Goal: Transaction & Acquisition: Purchase product/service

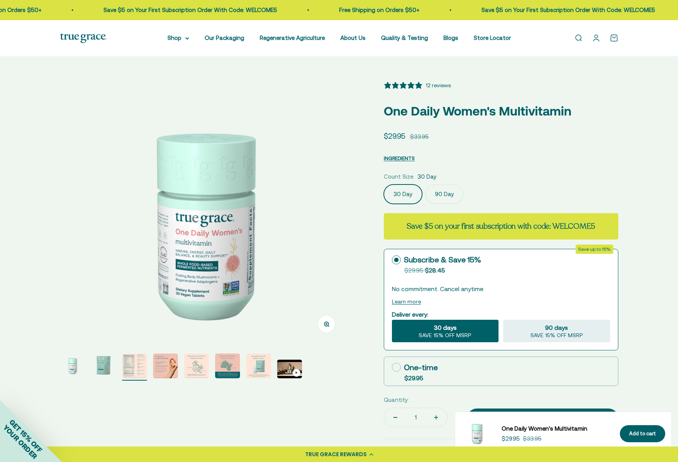
select select "3"
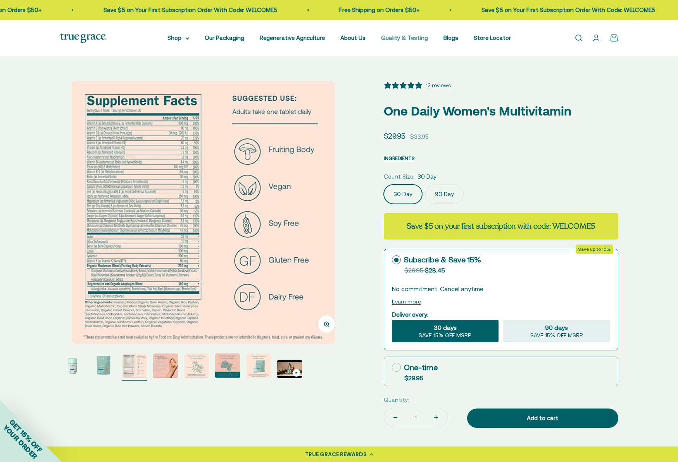
click at [414, 36] on link "Quality & Testing" at bounding box center [404, 37] width 47 height 7
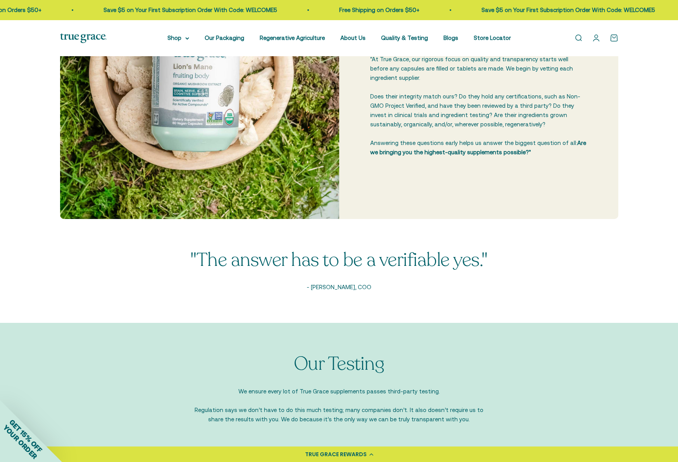
scroll to position [305, 0]
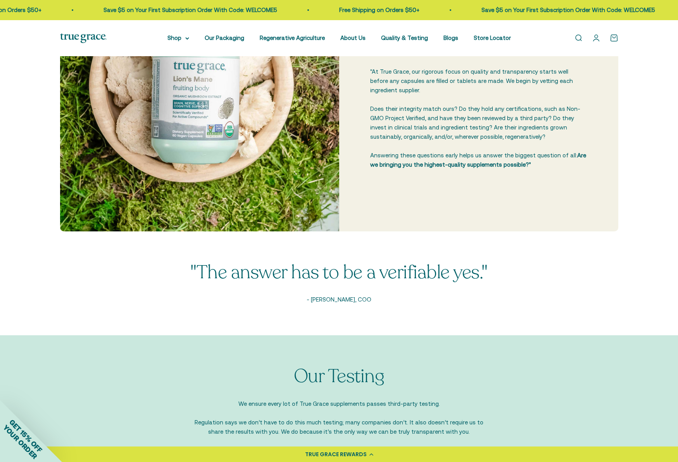
click at [365, 452] on div "TRUE GRACE REWARDS" at bounding box center [336, 454] width 62 height 8
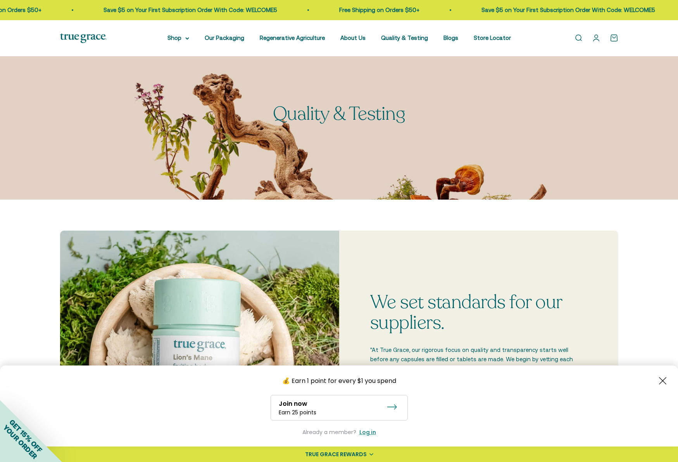
scroll to position [0, 0]
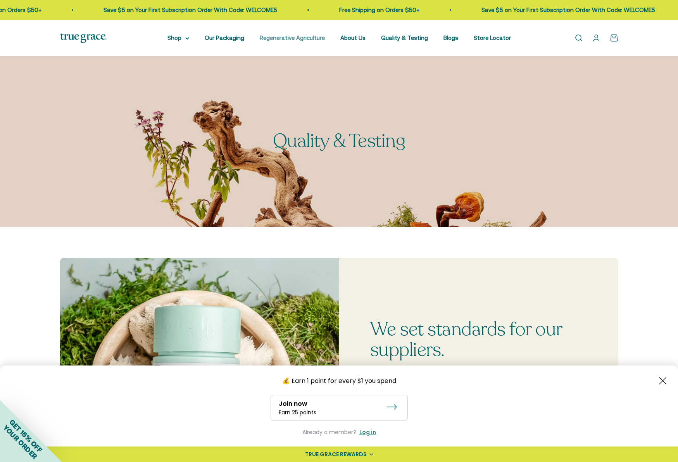
click at [314, 39] on link "Regenerative Agriculture" at bounding box center [292, 37] width 65 height 7
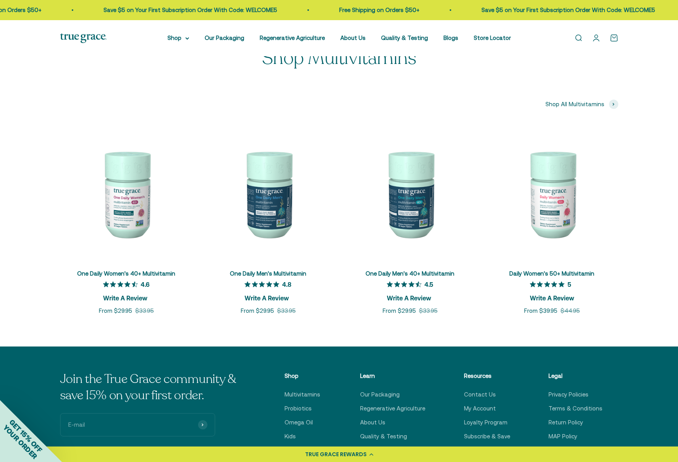
scroll to position [2839, 0]
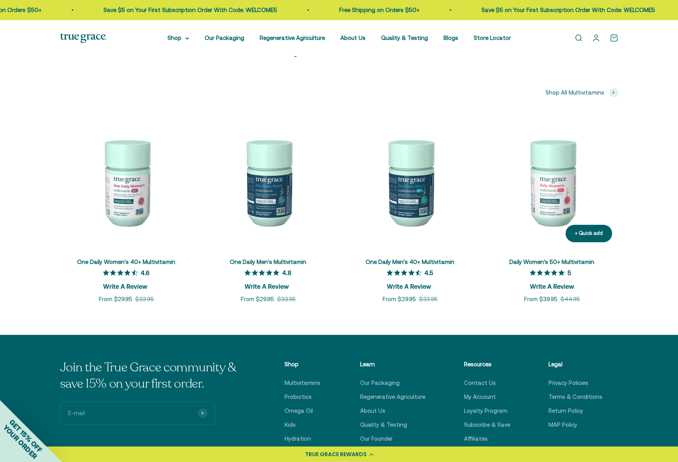
click at [542, 171] on img at bounding box center [552, 182] width 133 height 133
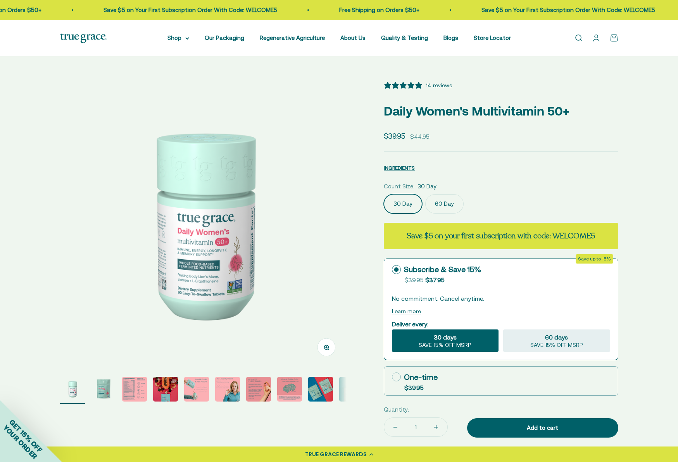
select select "3"
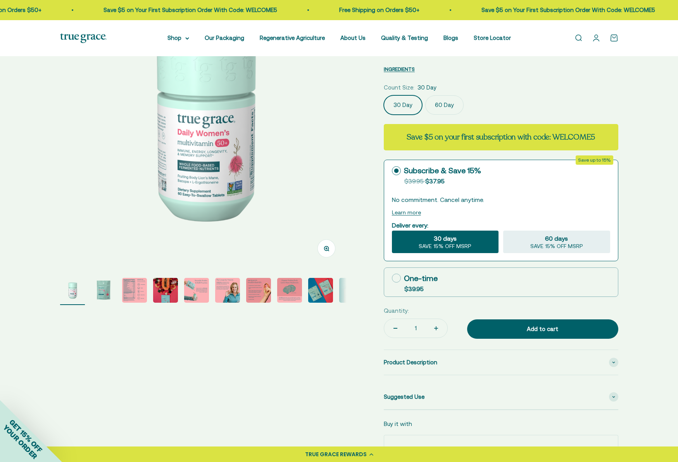
scroll to position [101, 0]
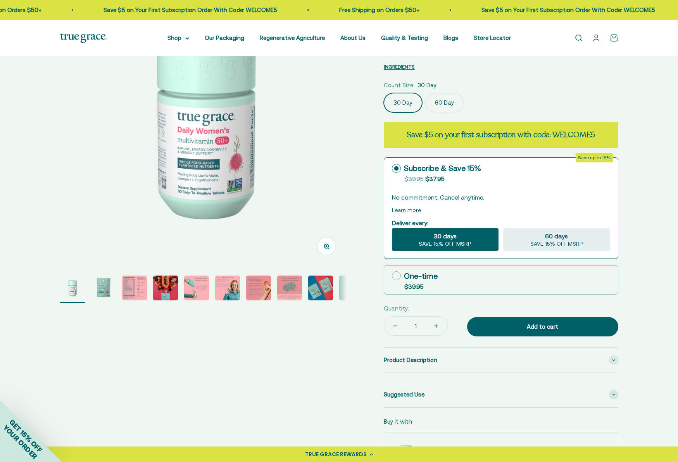
click at [103, 290] on img "Go to item 2" at bounding box center [103, 288] width 25 height 25
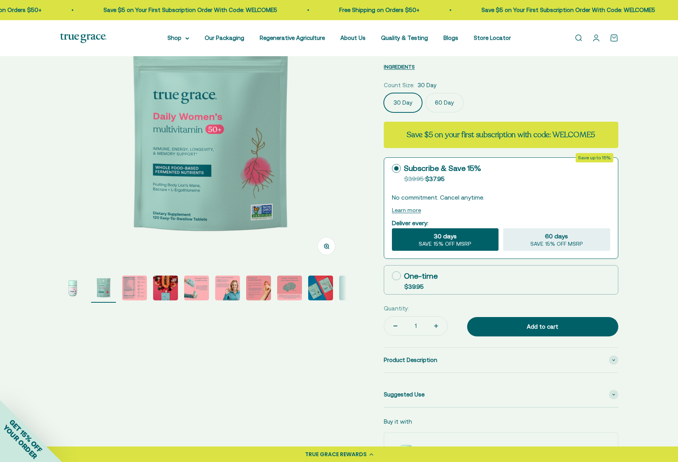
scroll to position [0, 296]
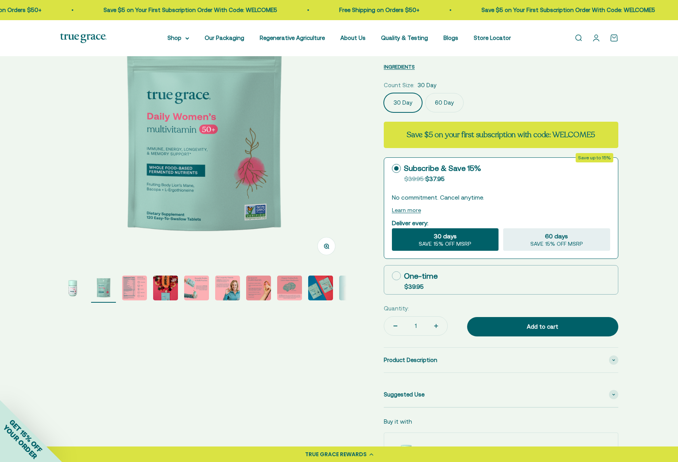
click at [69, 286] on img "Go to item 1" at bounding box center [72, 288] width 25 height 25
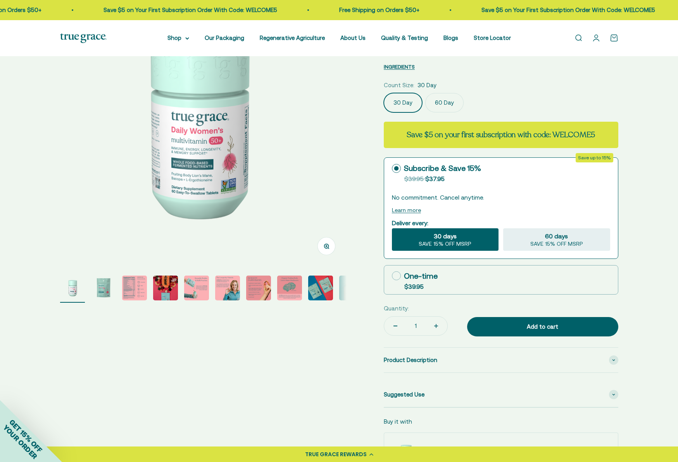
scroll to position [0, 0]
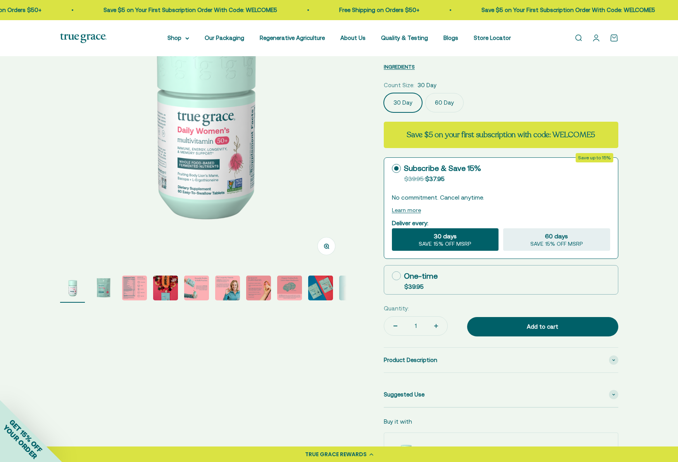
click at [103, 286] on img "Go to item 2" at bounding box center [103, 288] width 25 height 25
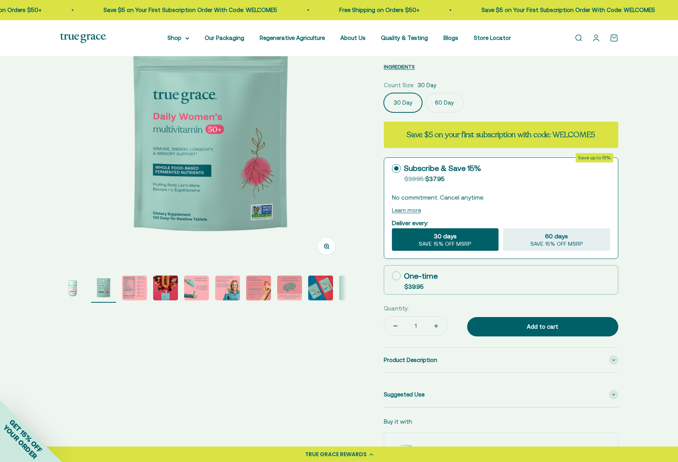
scroll to position [0, 296]
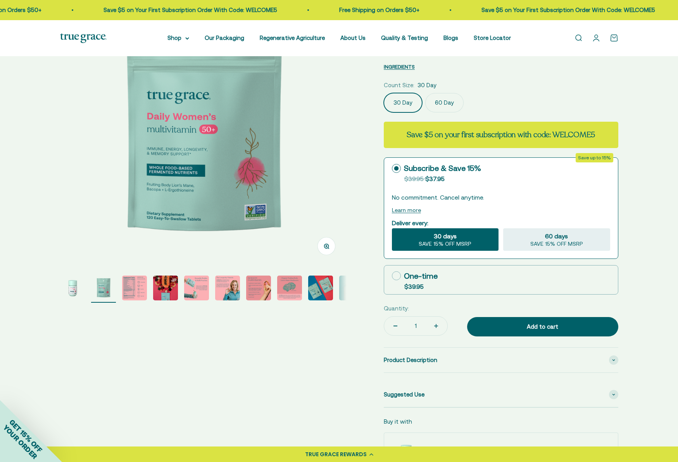
click at [128, 284] on img "Go to item 3" at bounding box center [134, 288] width 25 height 25
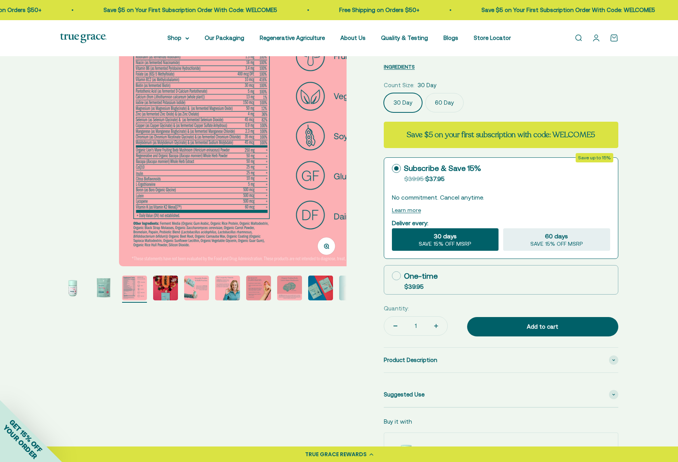
scroll to position [0, 591]
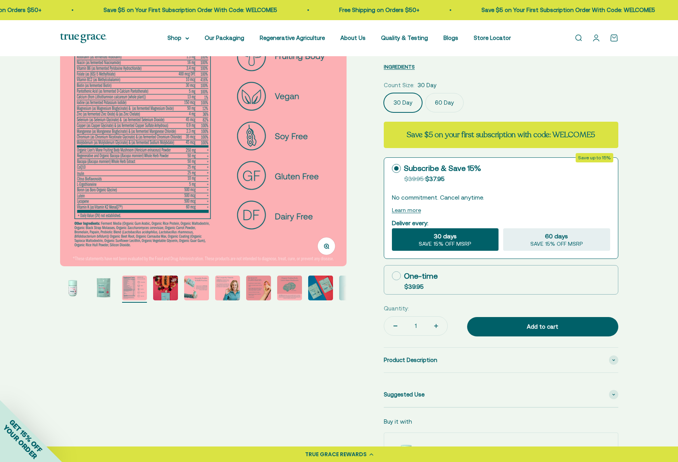
click at [169, 289] on img "Go to item 4" at bounding box center [165, 288] width 25 height 25
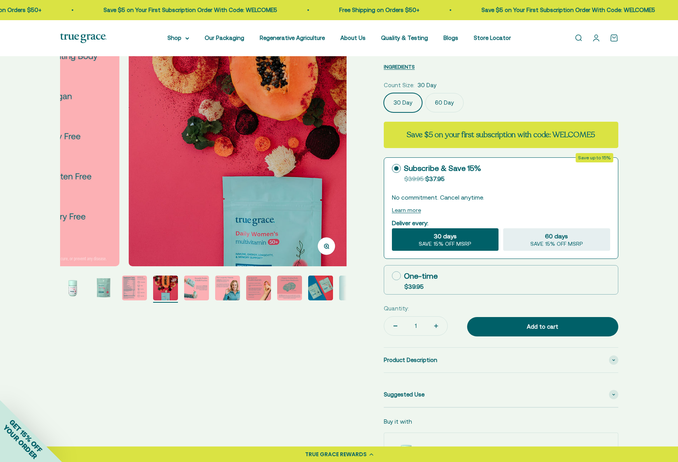
scroll to position [0, 887]
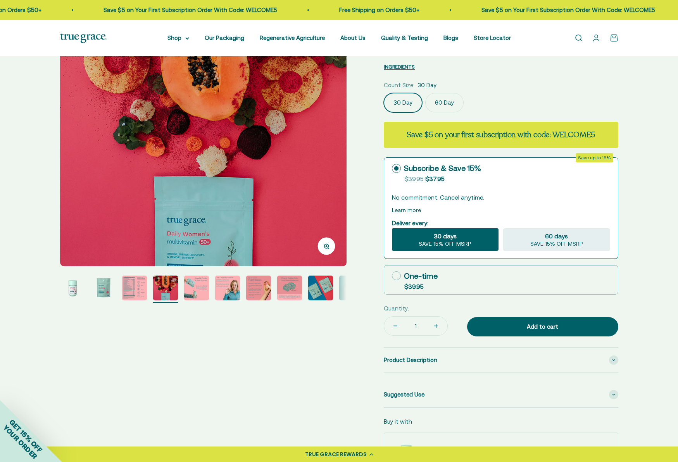
click at [202, 292] on img "Go to item 5" at bounding box center [196, 288] width 25 height 25
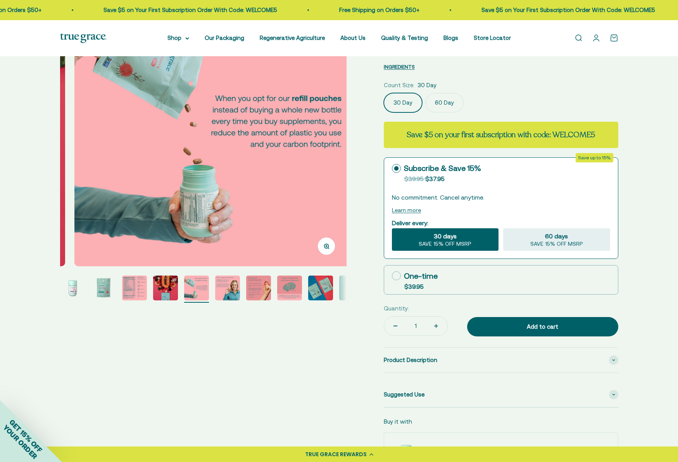
scroll to position [0, 1183]
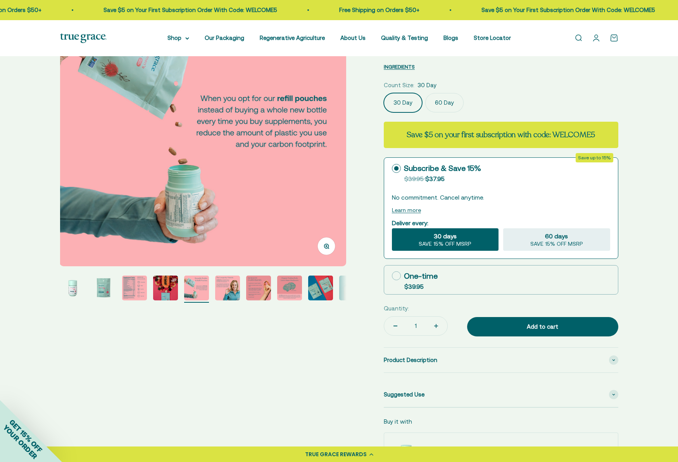
click at [190, 286] on img "Go to item 5" at bounding box center [196, 288] width 25 height 25
click at [230, 286] on img "Go to item 6" at bounding box center [227, 288] width 25 height 25
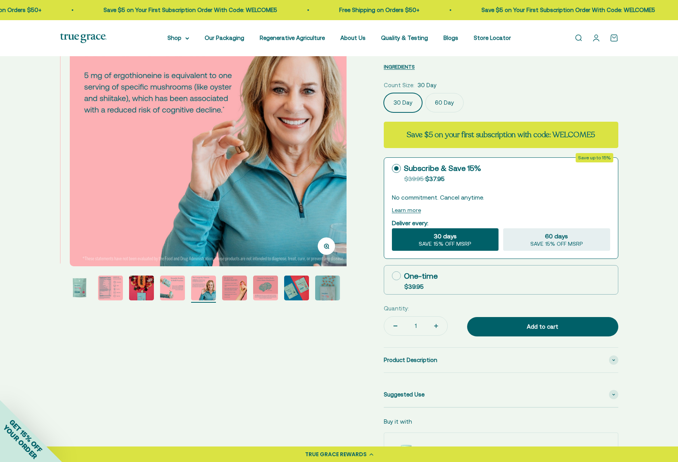
scroll to position [0, 1479]
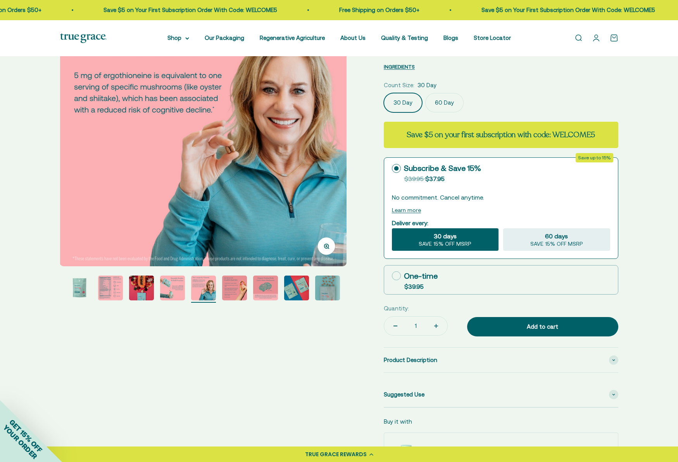
click at [244, 288] on img "Go to item 7" at bounding box center [234, 288] width 25 height 25
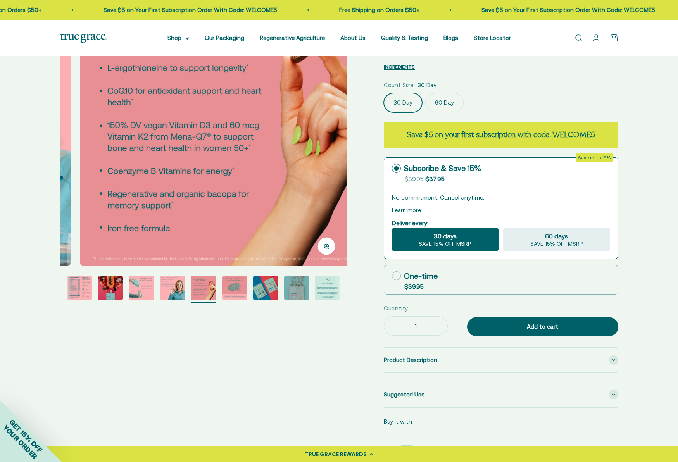
scroll to position [0, 1775]
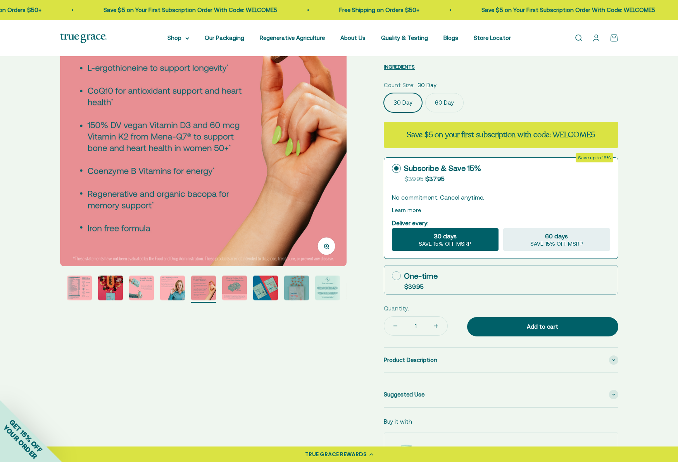
click at [262, 290] on img "Go to item 9" at bounding box center [265, 288] width 25 height 25
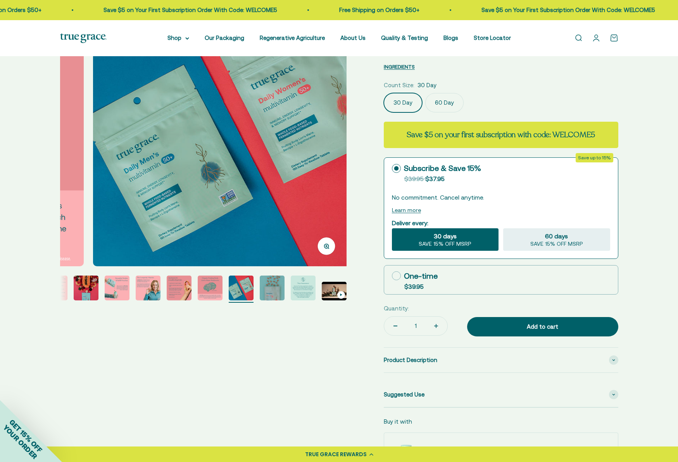
scroll to position [0, 2366]
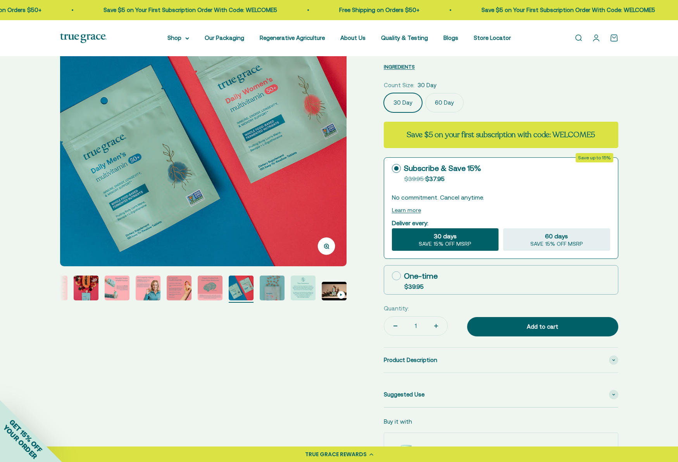
click at [279, 290] on img "Go to item 10" at bounding box center [272, 288] width 25 height 25
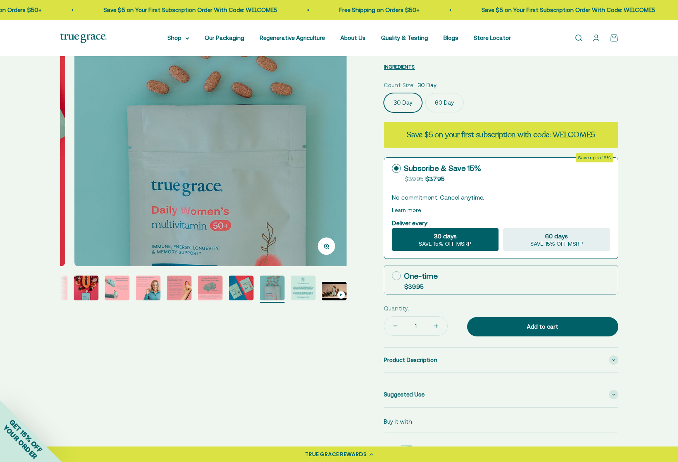
scroll to position [0, 2662]
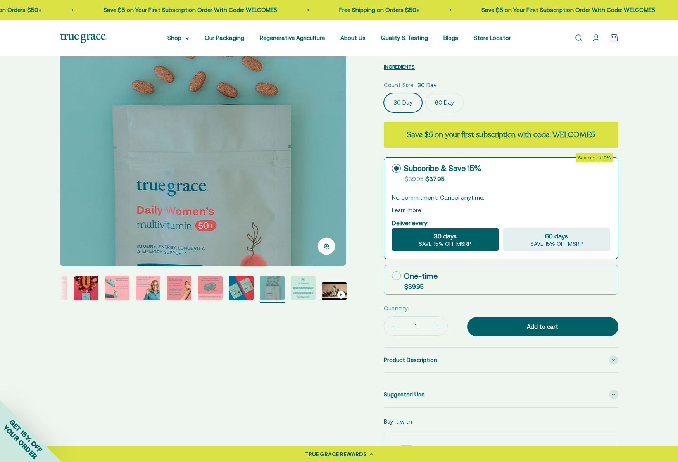
click at [298, 291] on img "Go to item 11" at bounding box center [303, 288] width 25 height 25
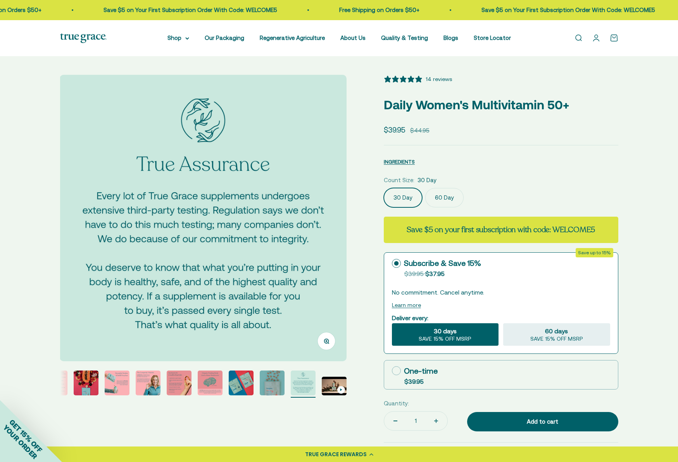
scroll to position [0, 0]
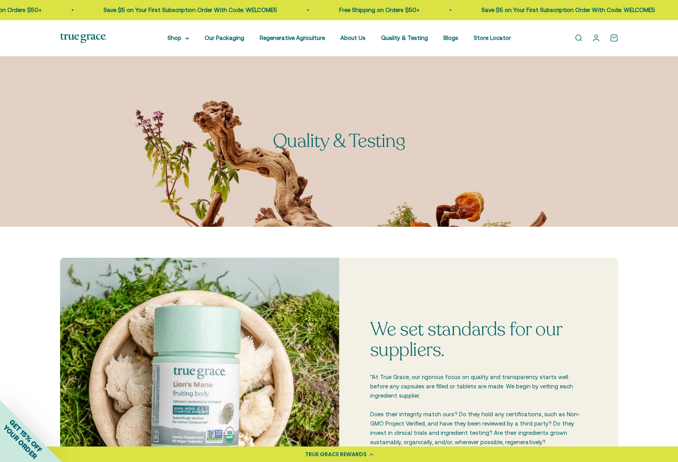
click at [17, 433] on span "YOUR ORDER" at bounding box center [20, 441] width 37 height 37
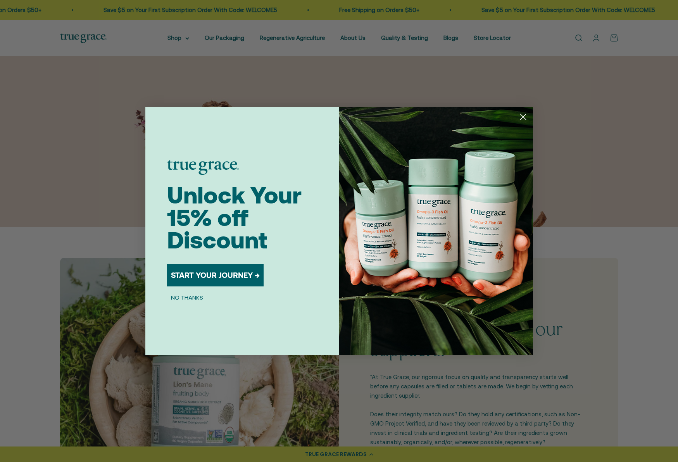
click at [197, 274] on button "START YOUR JOURNEY →" at bounding box center [215, 275] width 97 height 22
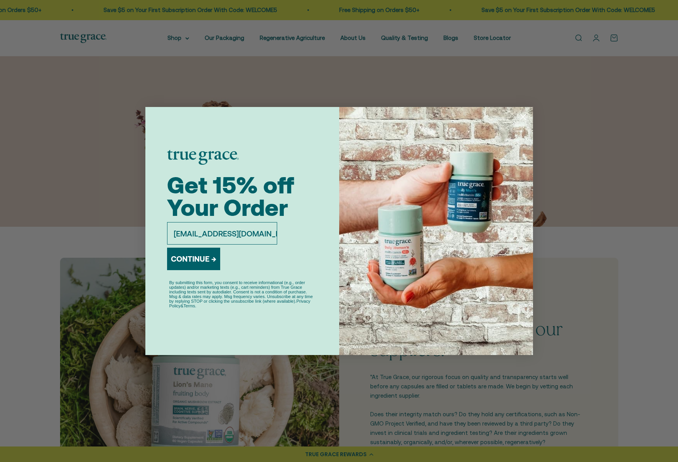
type input "d4n4_@hotmail.com"
click at [192, 255] on button "CONTINUE →" at bounding box center [193, 259] width 53 height 22
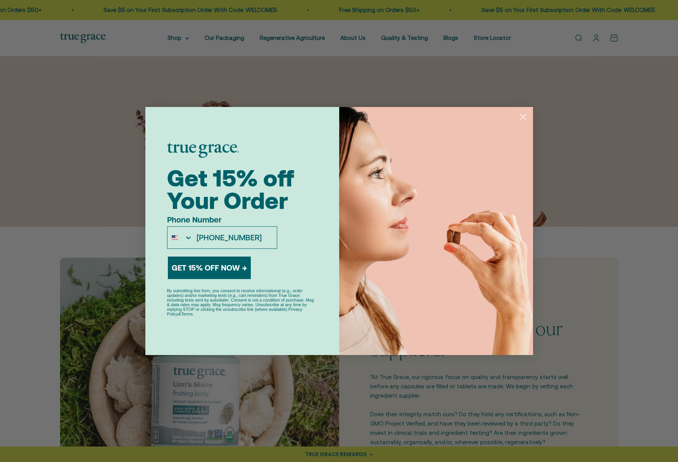
type input "310-486-1073"
click at [189, 267] on button "GET 15% OFF NOW →" at bounding box center [209, 268] width 83 height 22
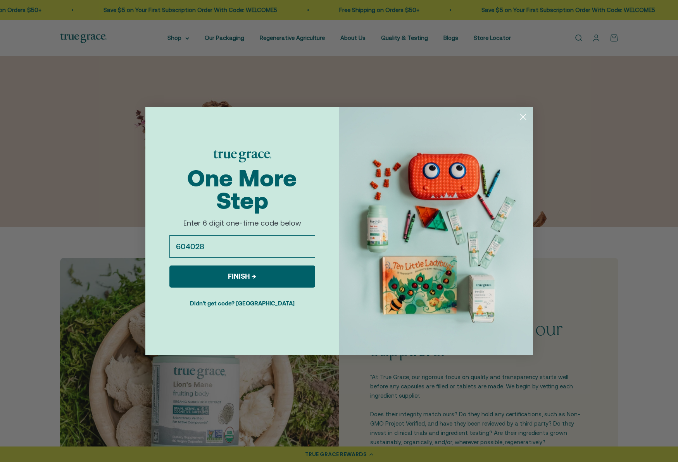
type input "604028"
click at [255, 272] on button "FINISH →" at bounding box center [242, 276] width 146 height 22
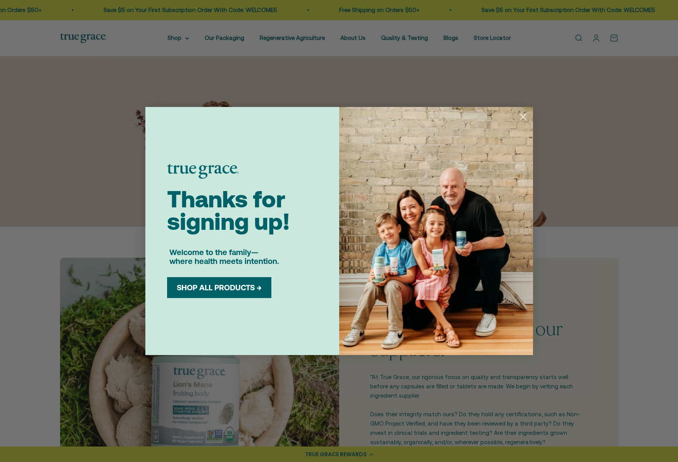
click at [241, 286] on button "SHOP ALL PRODUCTS →" at bounding box center [219, 287] width 93 height 9
click at [334, 78] on div "Close dialog Thanks for signing up! Welcome to the family— where health meets i…" at bounding box center [339, 231] width 678 height 462
click at [522, 116] on circle "Close dialog" at bounding box center [522, 116] width 13 height 13
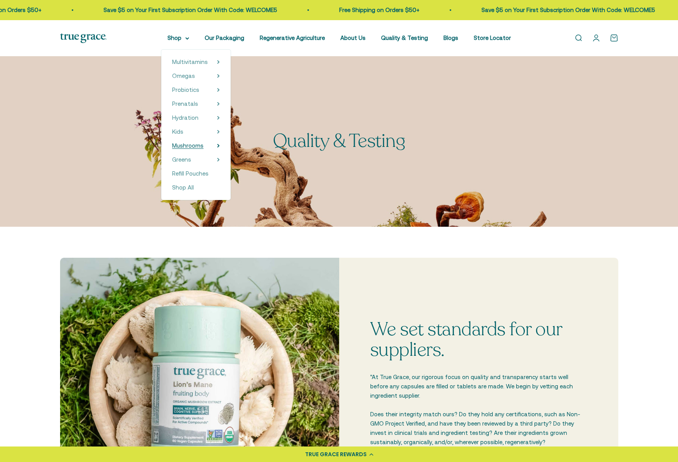
click at [203, 146] on span "Mushrooms" at bounding box center [187, 145] width 31 height 7
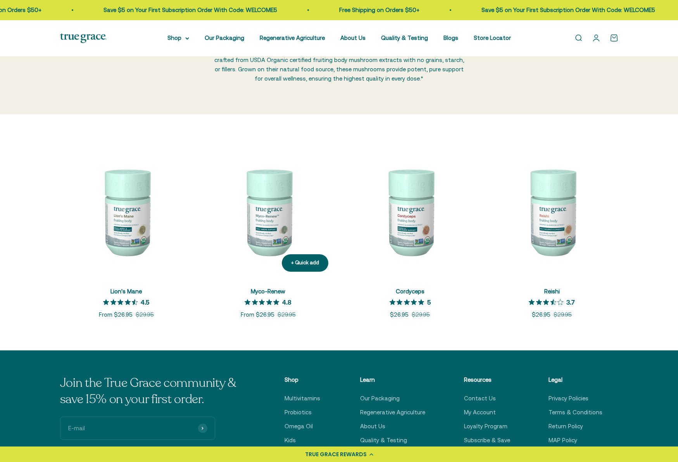
scroll to position [79, 0]
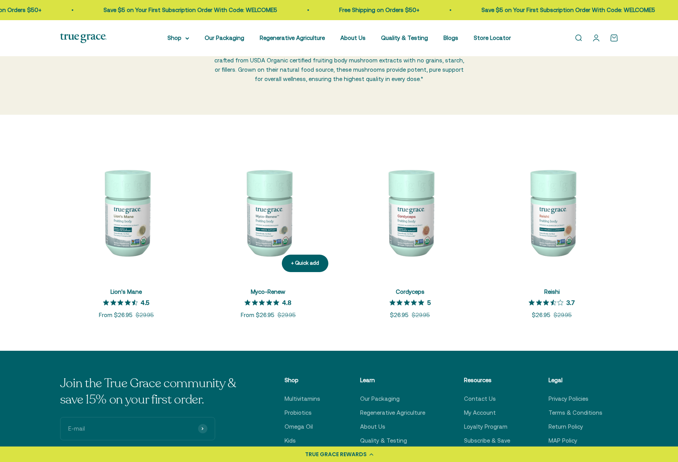
click at [267, 214] on img at bounding box center [268, 212] width 133 height 133
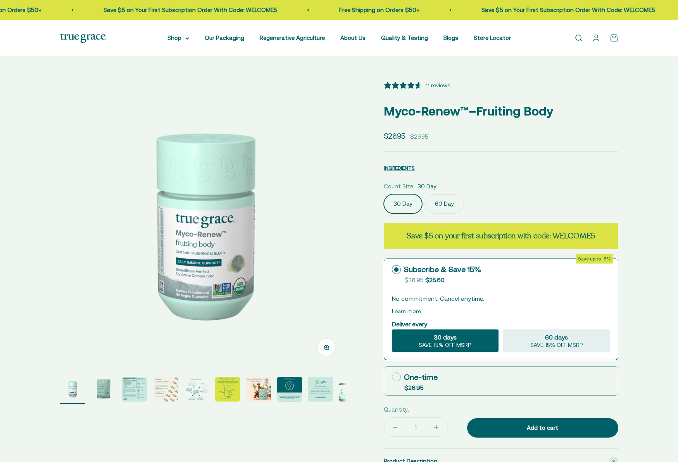
select select "3"
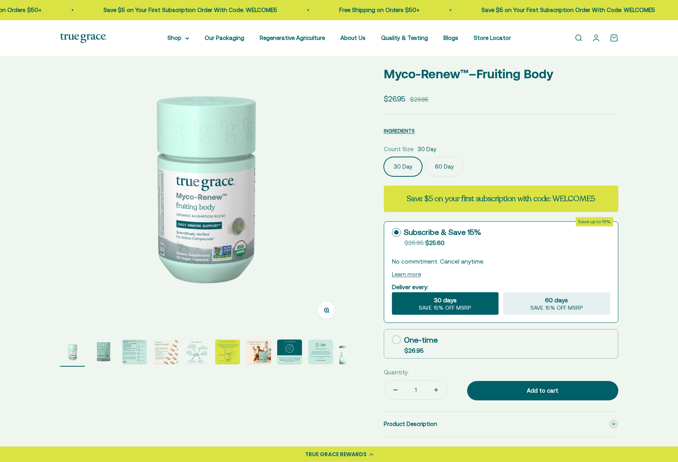
scroll to position [47, 0]
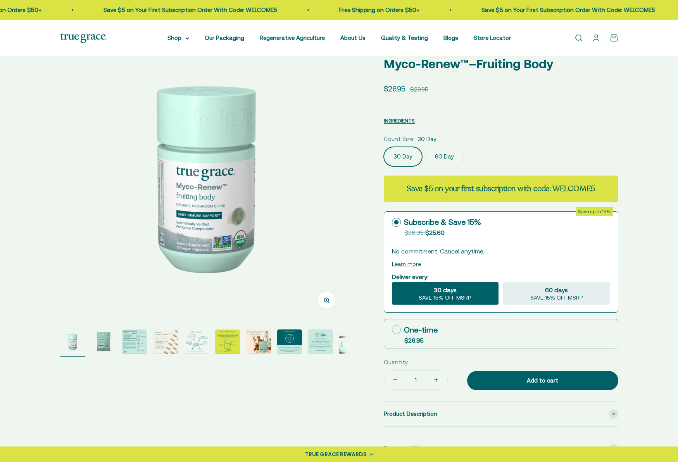
click at [445, 159] on label "60 Day" at bounding box center [444, 156] width 38 height 19
click at [384, 147] on input "60 Day" at bounding box center [383, 146] width 0 height 0
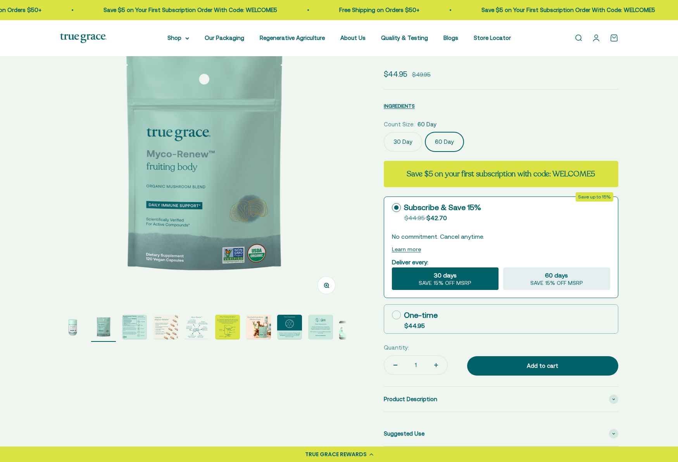
scroll to position [55, 0]
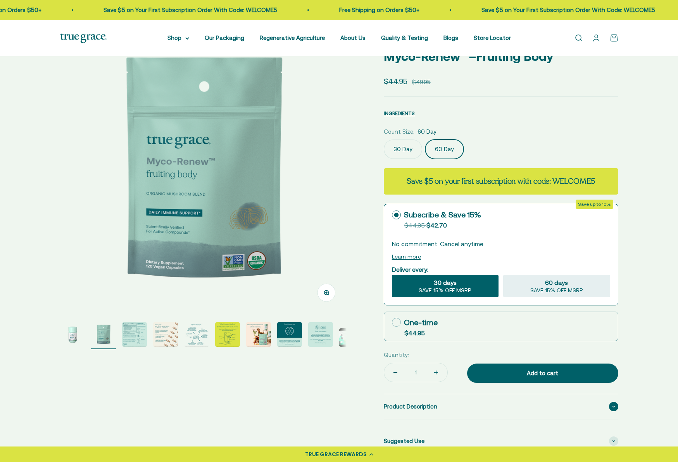
click at [398, 325] on icon at bounding box center [396, 322] width 9 height 9
click at [392, 322] on input "One-time $44.95" at bounding box center [391, 322] width 0 height 0
radio input "true"
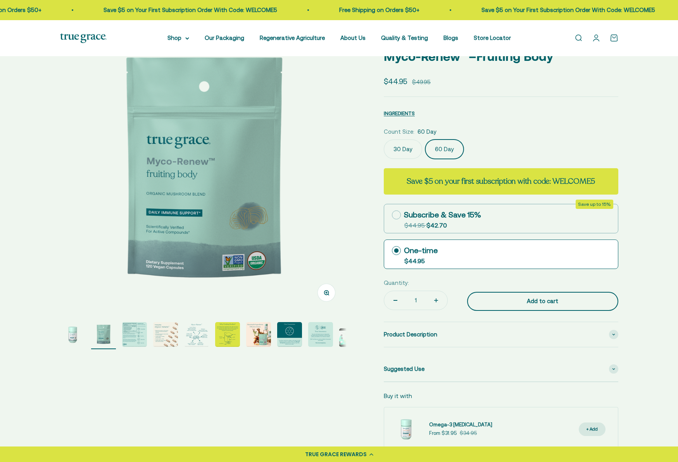
click at [518, 299] on div "Add to cart" at bounding box center [543, 300] width 120 height 9
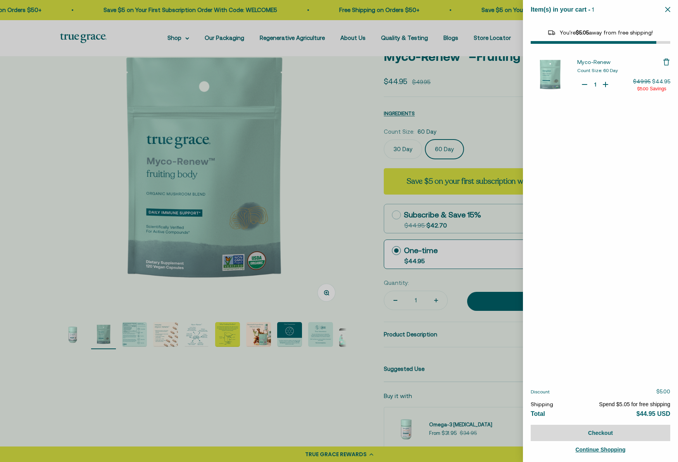
select select "42422671343830"
select select "46108266823894"
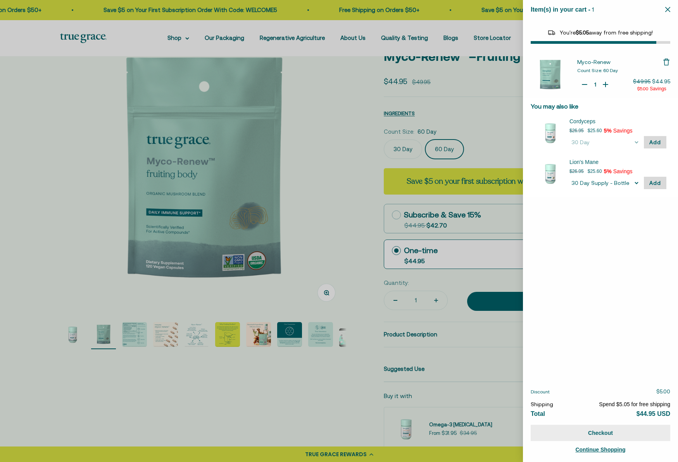
click at [588, 433] on button "Checkout" at bounding box center [601, 433] width 140 height 16
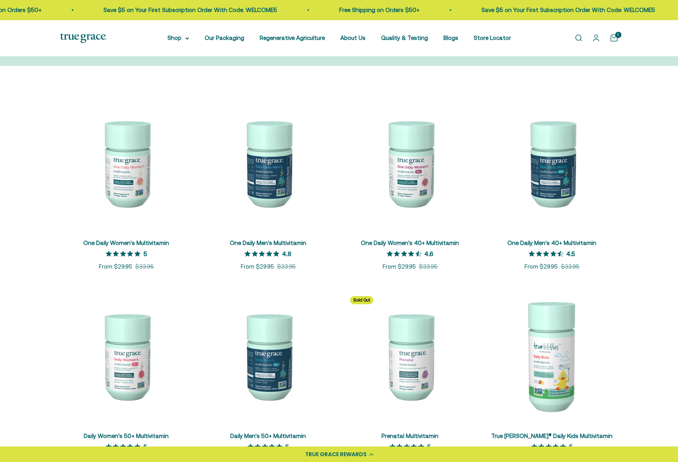
scroll to position [112, 0]
click at [427, 10] on link "Free Shipping on Orders $50+" at bounding box center [467, 10] width 80 height 7
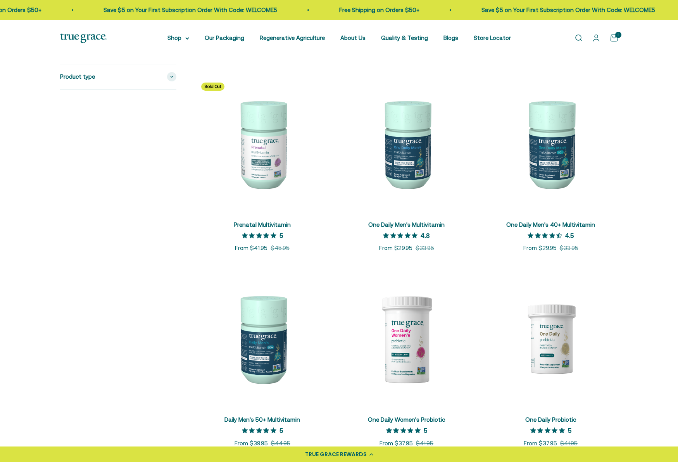
scroll to position [350, 0]
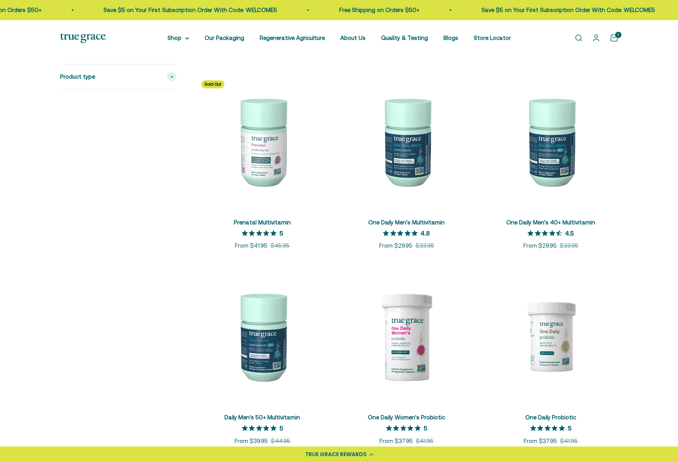
click at [357, 456] on div "TRUE GRACE REWARDS" at bounding box center [336, 454] width 62 height 8
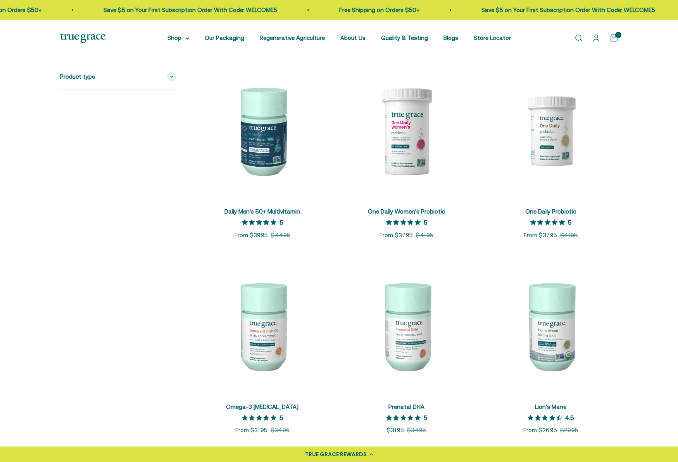
scroll to position [538, 0]
